Goal: Manage account settings

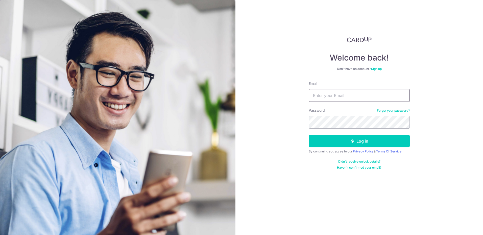
click at [339, 94] on input "Email" at bounding box center [359, 95] width 101 height 13
type input "[EMAIL_ADDRESS][DOMAIN_NAME]"
click at [309, 135] on button "Log in" at bounding box center [359, 141] width 101 height 13
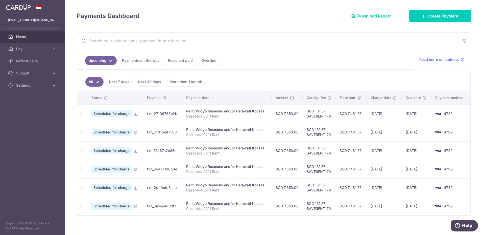
scroll to position [70, 0]
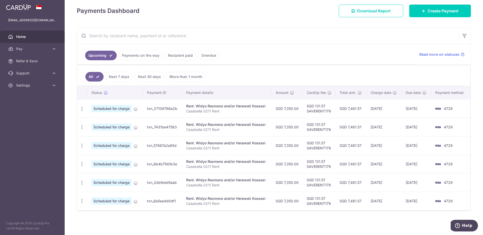
click at [182, 56] on link "Recipient paid" at bounding box center [180, 56] width 31 height 10
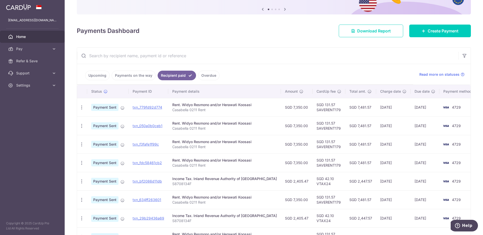
scroll to position [51, 0]
click at [136, 73] on link "Payments on the way" at bounding box center [134, 75] width 44 height 10
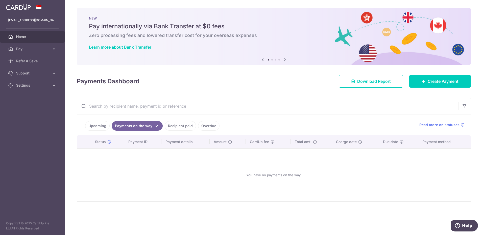
click at [98, 128] on link "Upcoming" at bounding box center [97, 126] width 25 height 10
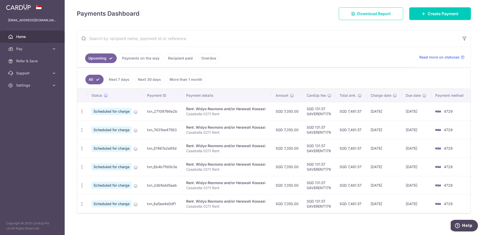
scroll to position [70, 0]
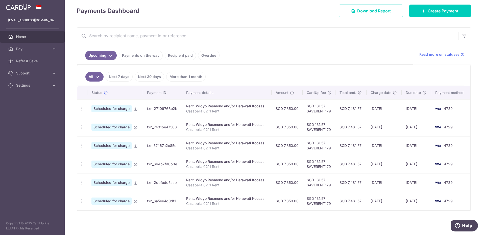
click at [319, 113] on td "SGD 131.57 SAVERENT179" at bounding box center [319, 108] width 33 height 18
click at [84, 109] on icon "button" at bounding box center [81, 108] width 5 height 5
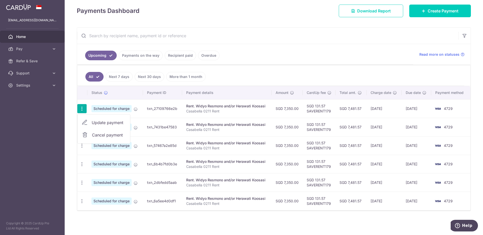
click at [99, 122] on span "Update payment" at bounding box center [109, 122] width 34 height 6
radio input "true"
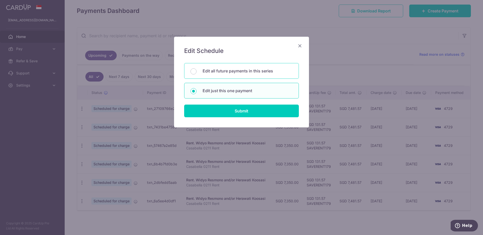
click at [218, 71] on p "Edit all future payments in this series" at bounding box center [248, 71] width 90 height 6
click at [197, 71] on input "Edit all future payments in this series" at bounding box center [194, 71] width 6 height 6
radio input "true"
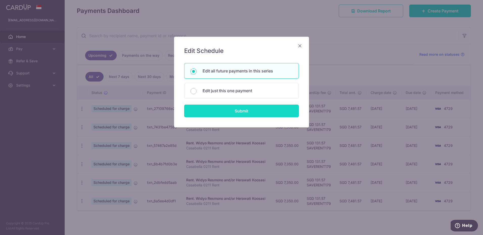
click at [237, 116] on input "Submit" at bounding box center [241, 110] width 115 height 13
radio input "true"
type input "7,350.00"
type input "Casabella 0211 Rent"
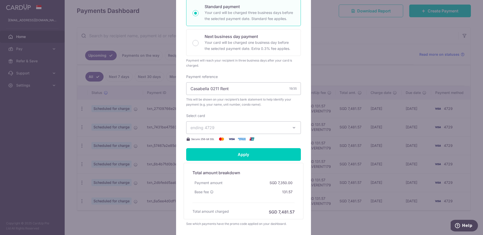
scroll to position [126, 0]
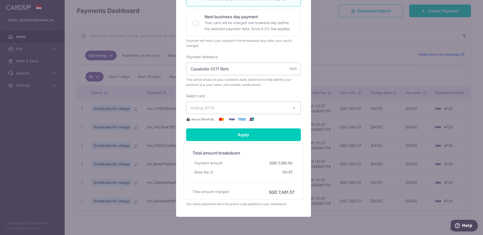
click at [215, 111] on span "ending 4729" at bounding box center [239, 108] width 97 height 6
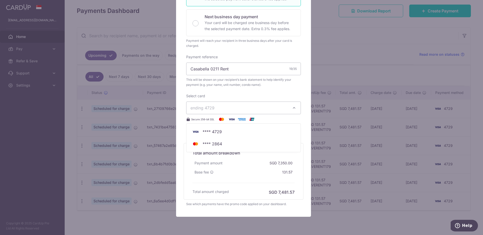
click at [215, 111] on span "ending 4729" at bounding box center [239, 108] width 97 height 6
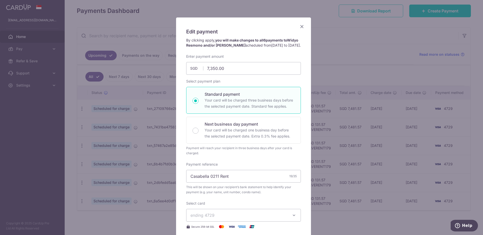
scroll to position [0, 0]
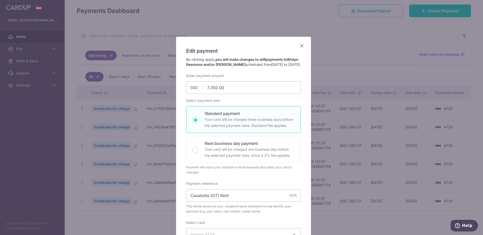
click at [299, 46] on icon "Close" at bounding box center [302, 45] width 6 height 6
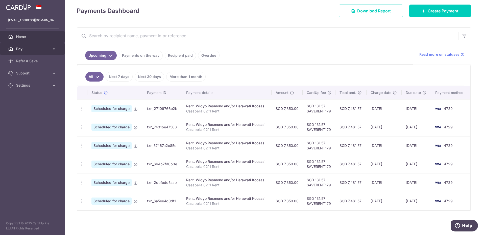
click at [54, 48] on icon at bounding box center [54, 48] width 5 height 5
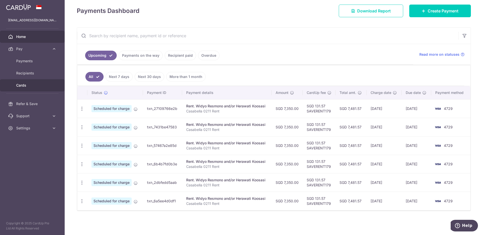
click at [41, 86] on span "Cards" at bounding box center [32, 85] width 33 height 5
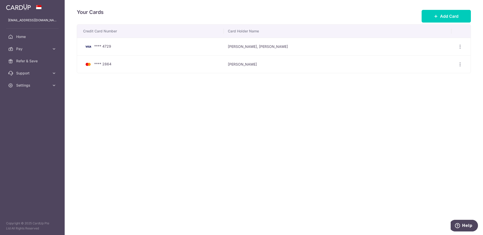
click at [88, 47] on img at bounding box center [88, 46] width 10 height 6
click at [457, 46] on div "View/Edit Delete" at bounding box center [460, 46] width 9 height 9
click at [465, 48] on td "View/Edit Delete" at bounding box center [461, 47] width 19 height 18
click at [460, 47] on icon "button" at bounding box center [460, 46] width 5 height 5
click at [436, 61] on span "View/Edit" at bounding box center [443, 61] width 34 height 6
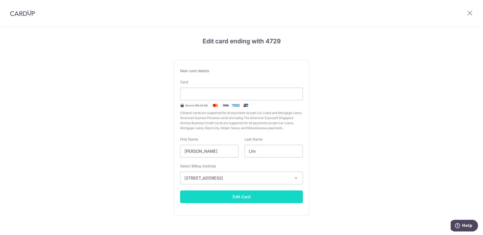
click at [240, 198] on button "Edit Card" at bounding box center [241, 196] width 123 height 13
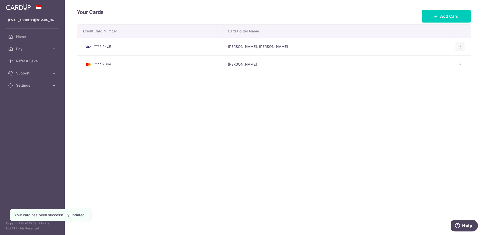
click at [462, 46] on icon "button" at bounding box center [460, 46] width 5 height 5
click at [442, 62] on span "View/Edit" at bounding box center [443, 61] width 34 height 6
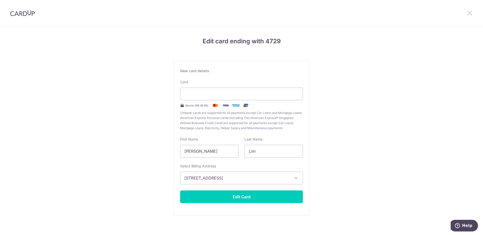
click at [468, 11] on icon at bounding box center [470, 13] width 6 height 6
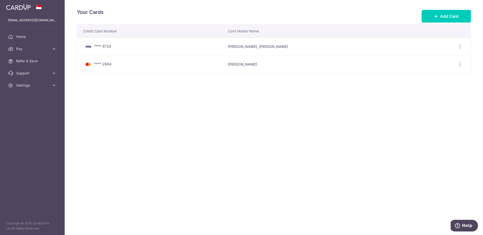
click at [99, 48] on span "**** 4729" at bounding box center [102, 46] width 17 height 4
click at [25, 37] on span "Home" at bounding box center [32, 36] width 33 height 5
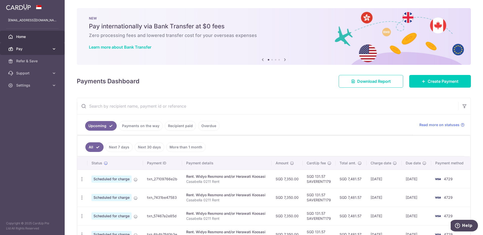
click at [36, 50] on span "Pay" at bounding box center [32, 48] width 33 height 5
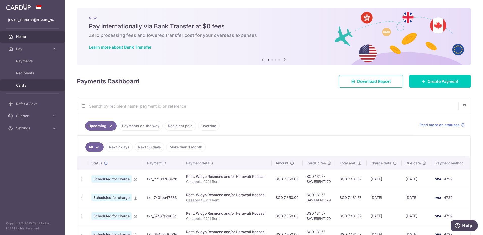
click at [35, 85] on span "Cards" at bounding box center [32, 85] width 33 height 5
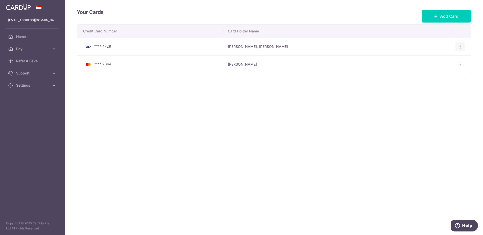
click at [460, 49] on div "View/Edit Delete" at bounding box center [460, 46] width 9 height 9
click at [463, 47] on div "View/Edit Delete" at bounding box center [460, 46] width 9 height 9
click at [460, 47] on icon "button" at bounding box center [460, 46] width 5 height 5
click at [440, 60] on span "View/Edit" at bounding box center [443, 61] width 34 height 6
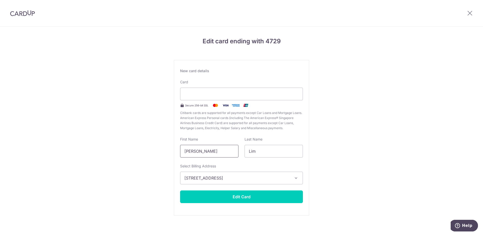
click at [200, 151] on input "Jia Hui, Eugene" at bounding box center [209, 151] width 58 height 13
type input "Jia Hui Eugene"
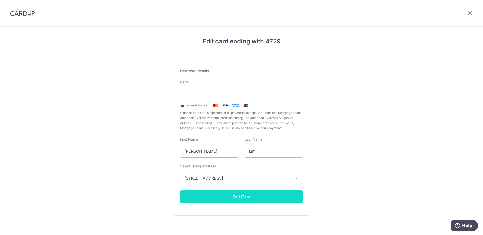
click at [231, 199] on button "Edit Card" at bounding box center [241, 196] width 123 height 13
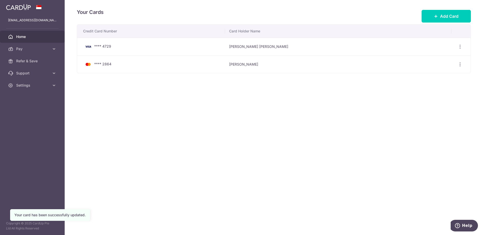
click at [30, 38] on span "Home" at bounding box center [32, 36] width 33 height 5
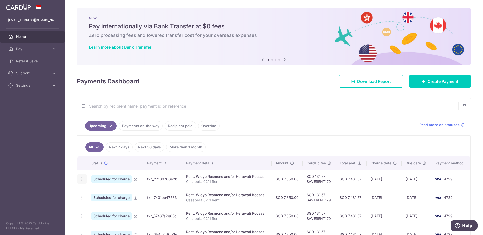
click at [83, 181] on icon "button" at bounding box center [81, 178] width 5 height 5
click at [300, 106] on input "text" at bounding box center [268, 106] width 382 height 16
